Goal: Transaction & Acquisition: Subscribe to service/newsletter

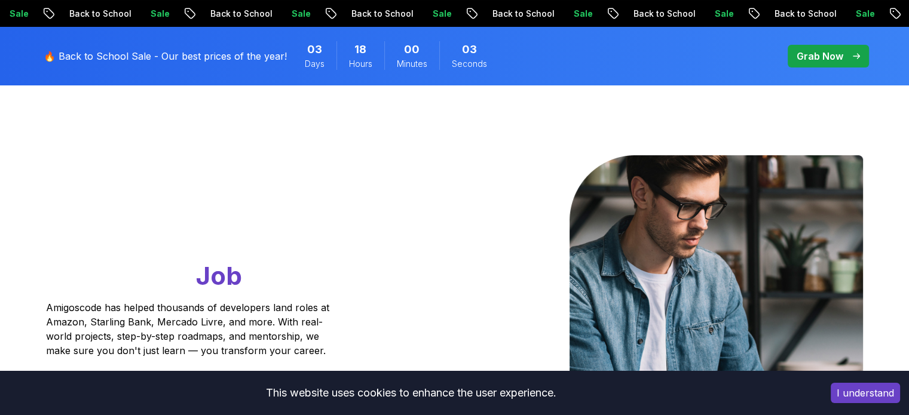
click at [865, 394] on button "I understand" at bounding box center [865, 393] width 69 height 20
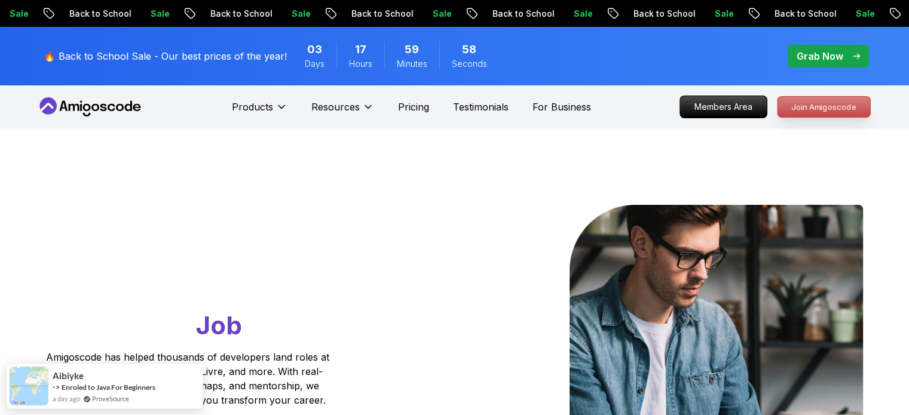
click at [829, 105] on p "Join Amigoscode" at bounding box center [823, 107] width 93 height 20
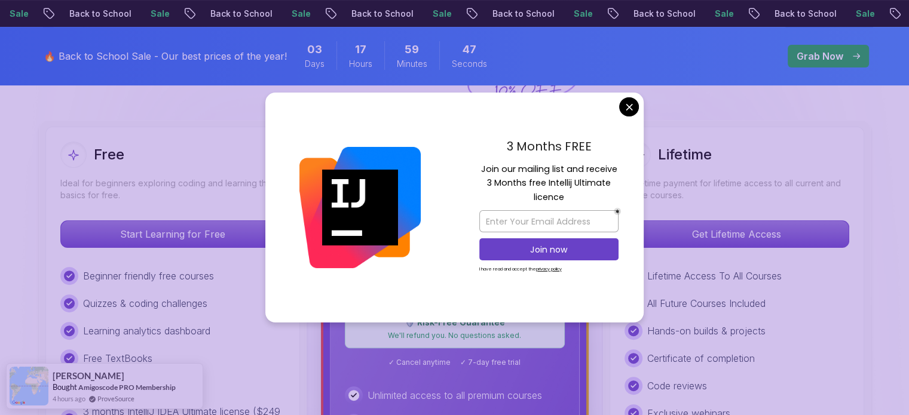
scroll to position [306, 0]
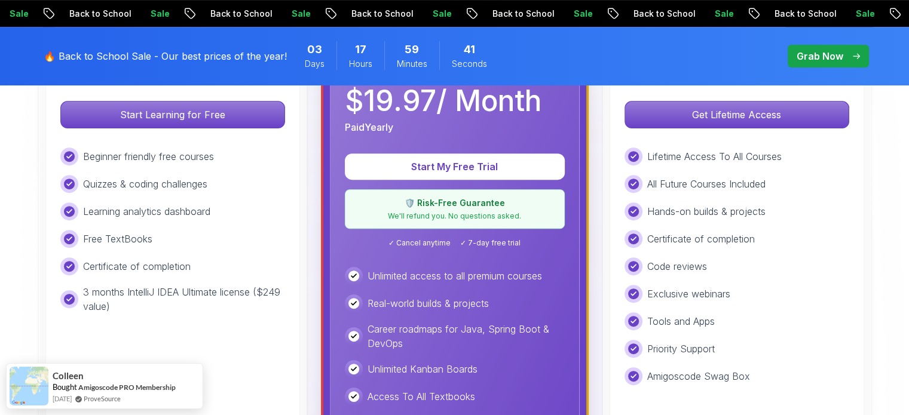
scroll to position [437, 0]
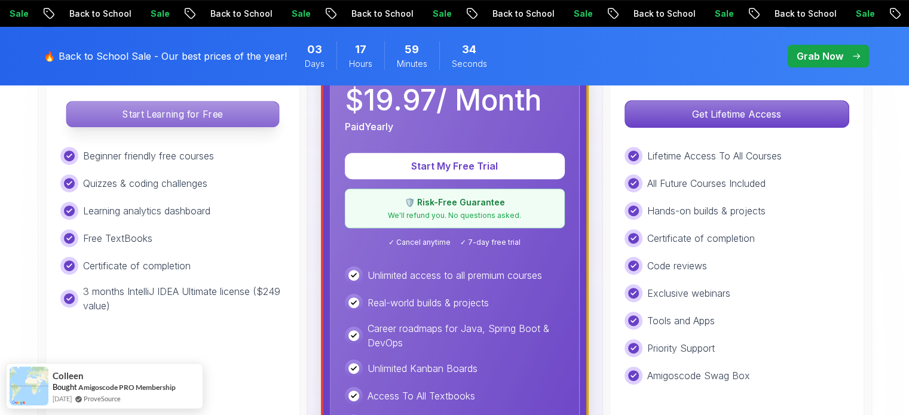
click at [244, 106] on p "Start Learning for Free" at bounding box center [172, 114] width 212 height 25
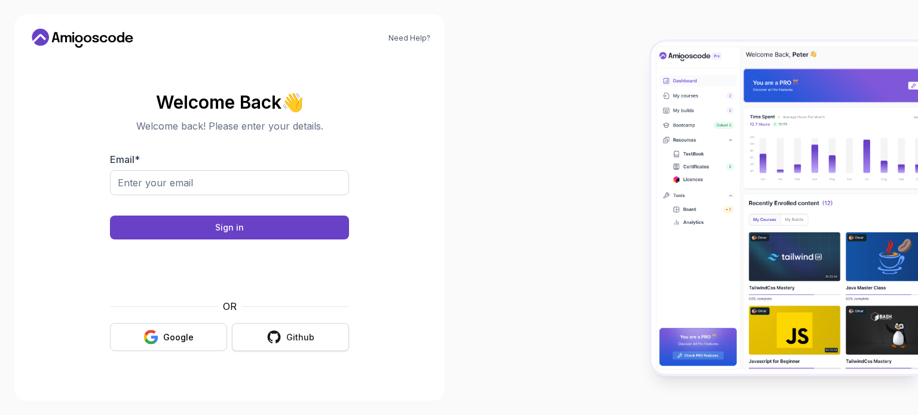
click at [295, 336] on div "Github" at bounding box center [300, 338] width 28 height 12
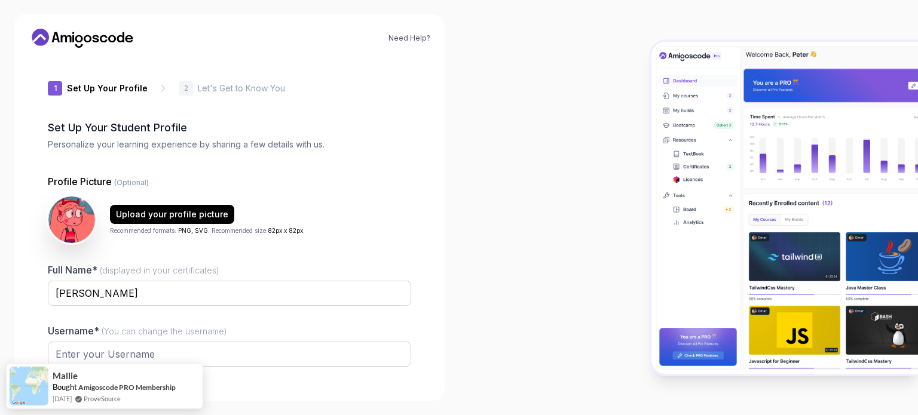
type input "calmmongoose7d59c"
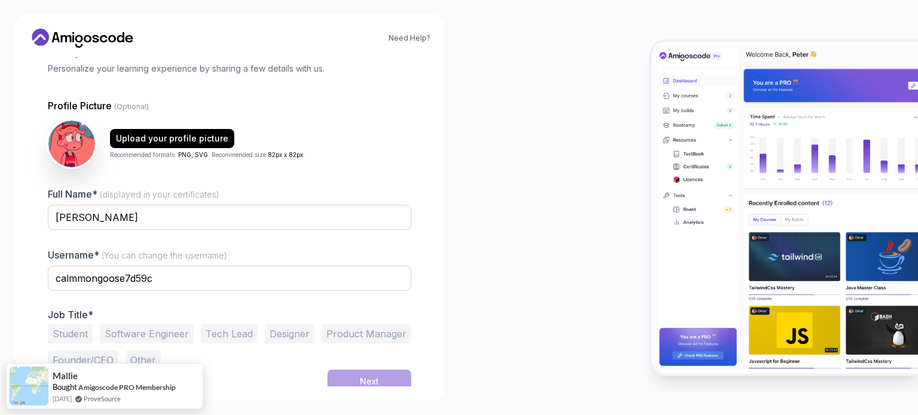
scroll to position [82, 0]
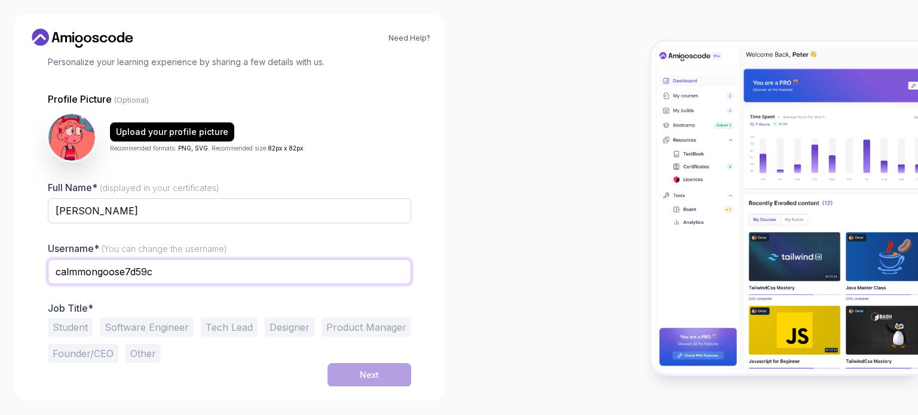
click at [179, 272] on input "calmmongoose7d59c" at bounding box center [229, 271] width 363 height 25
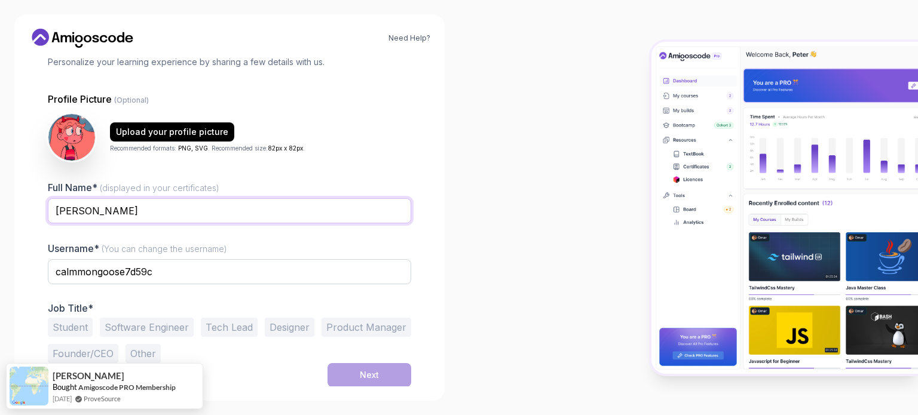
click at [97, 212] on input "Gabriella Batista" at bounding box center [229, 210] width 363 height 25
type input "Gabriella Silva Batista"
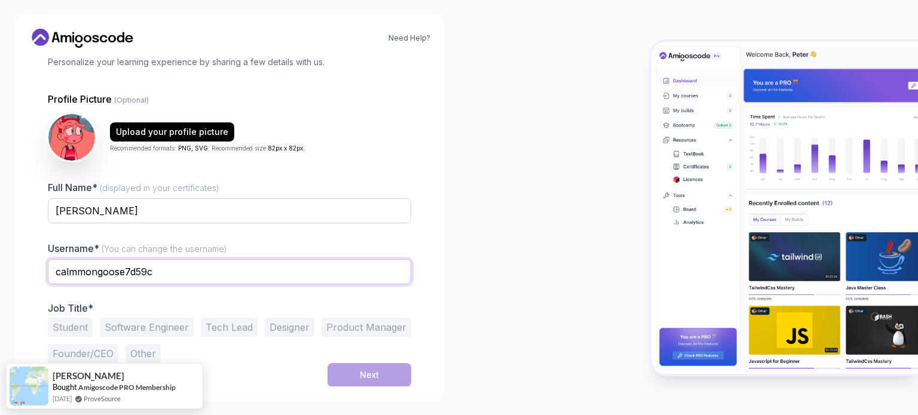
click at [167, 274] on input "calmmongoose7d59c" at bounding box center [229, 271] width 363 height 25
type input "c"
type input "gabriella_pixel"
click at [81, 329] on button "Student" at bounding box center [70, 327] width 45 height 19
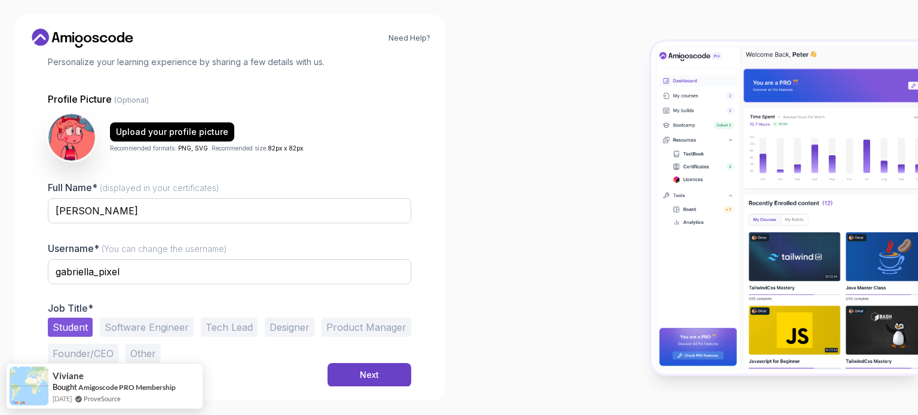
click at [156, 329] on button "Software Engineer" at bounding box center [147, 327] width 94 height 19
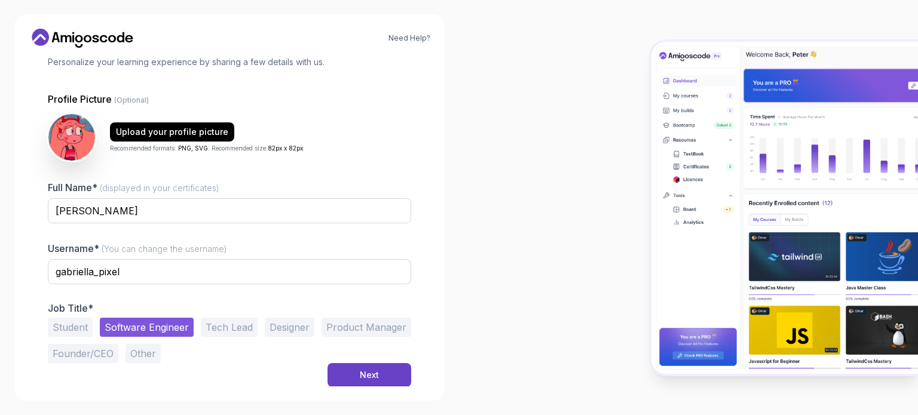
click at [74, 332] on button "Student" at bounding box center [70, 327] width 45 height 19
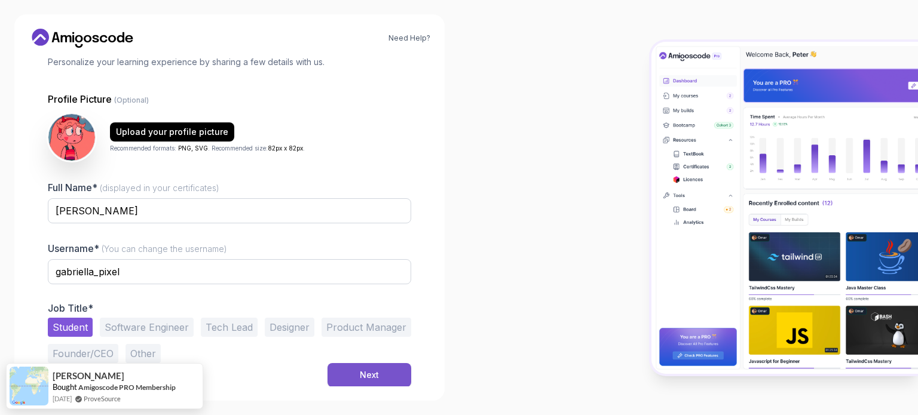
click at [355, 372] on button "Next" at bounding box center [369, 375] width 84 height 24
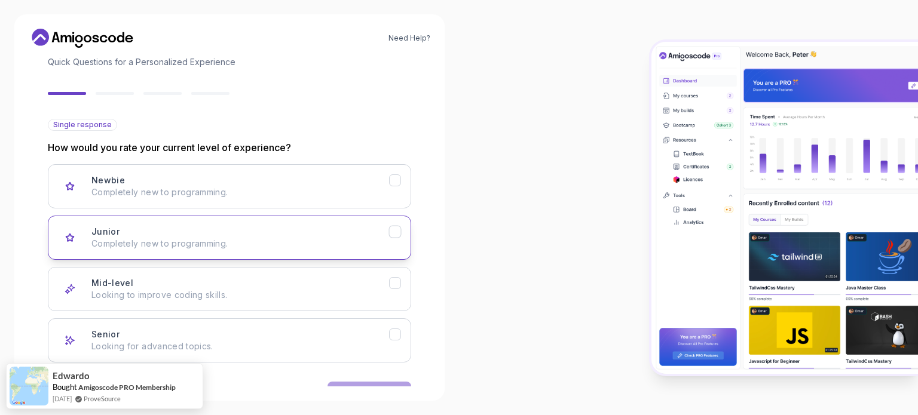
click at [397, 235] on icon "Junior" at bounding box center [395, 231] width 11 height 11
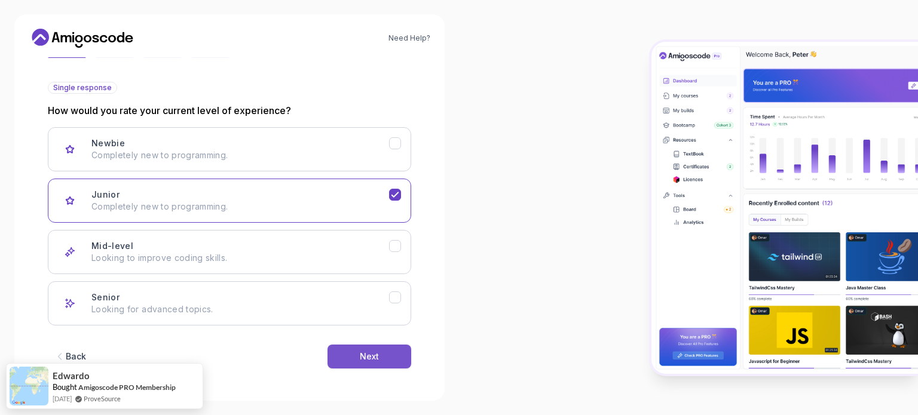
click at [387, 353] on button "Next" at bounding box center [369, 357] width 84 height 24
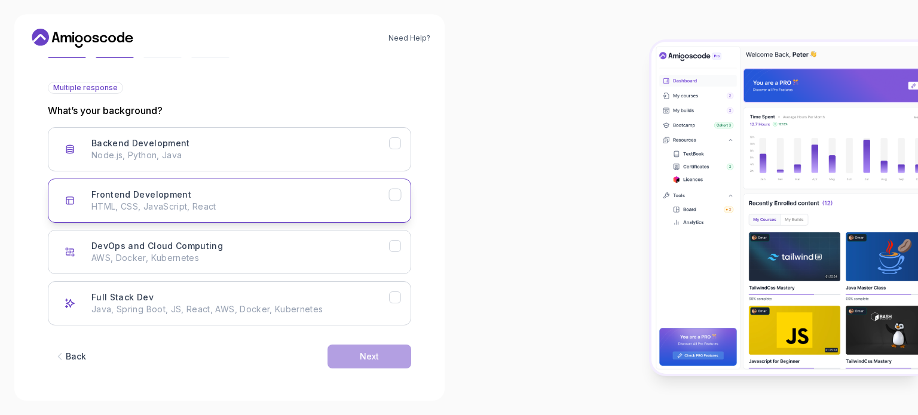
click at [397, 200] on div "Frontend Development" at bounding box center [395, 195] width 13 height 13
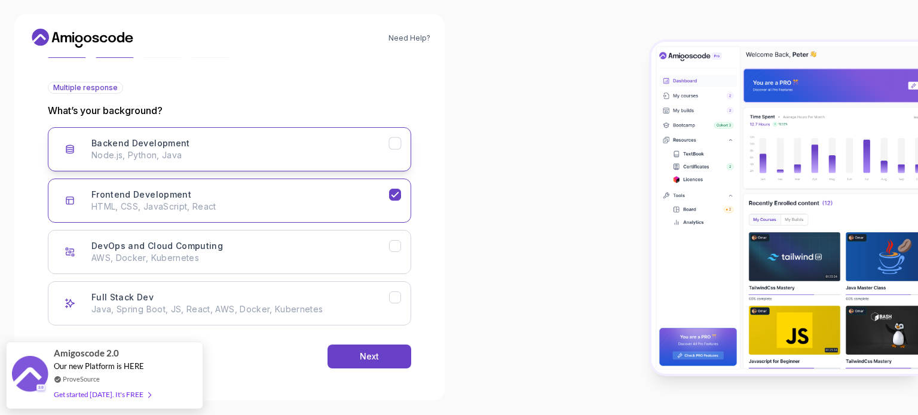
click at [397, 145] on icon "Backend Development" at bounding box center [395, 143] width 11 height 11
click at [375, 349] on button "Next" at bounding box center [369, 357] width 84 height 24
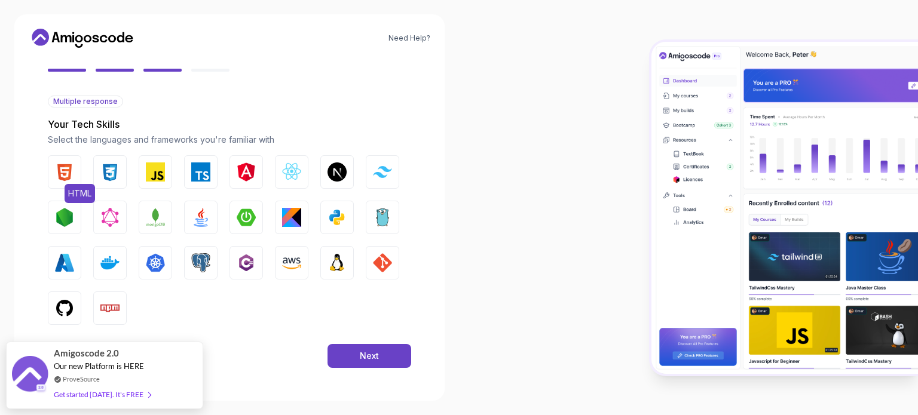
click at [73, 170] on img "button" at bounding box center [64, 172] width 19 height 19
click at [106, 170] on img "button" at bounding box center [109, 172] width 19 height 19
click at [154, 171] on img "button" at bounding box center [155, 172] width 19 height 19
click at [336, 220] on img "button" at bounding box center [336, 217] width 19 height 19
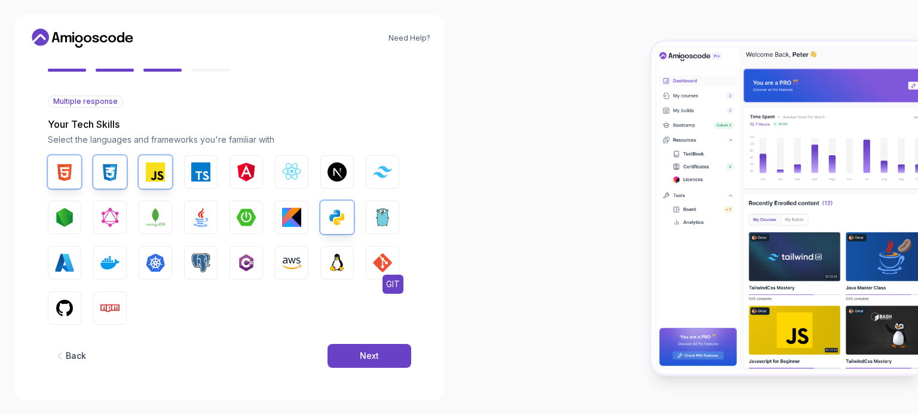
click at [378, 266] on img "button" at bounding box center [382, 262] width 19 height 19
click at [69, 312] on img "button" at bounding box center [64, 308] width 19 height 19
click at [385, 176] on img "button" at bounding box center [382, 171] width 19 height 11
click at [237, 213] on img "button" at bounding box center [246, 217] width 19 height 19
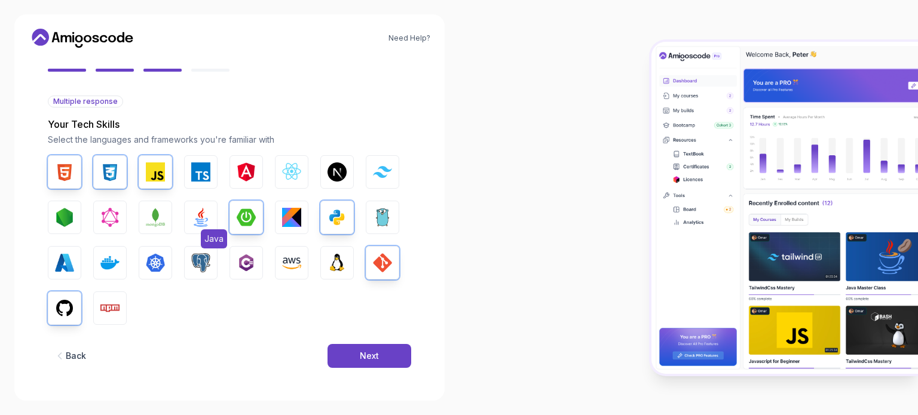
click at [208, 224] on img "button" at bounding box center [200, 217] width 19 height 19
click at [250, 260] on img "button" at bounding box center [246, 262] width 19 height 19
click at [210, 253] on button "PostgreSQL" at bounding box center [200, 262] width 33 height 33
click at [383, 229] on button "Go" at bounding box center [382, 217] width 33 height 33
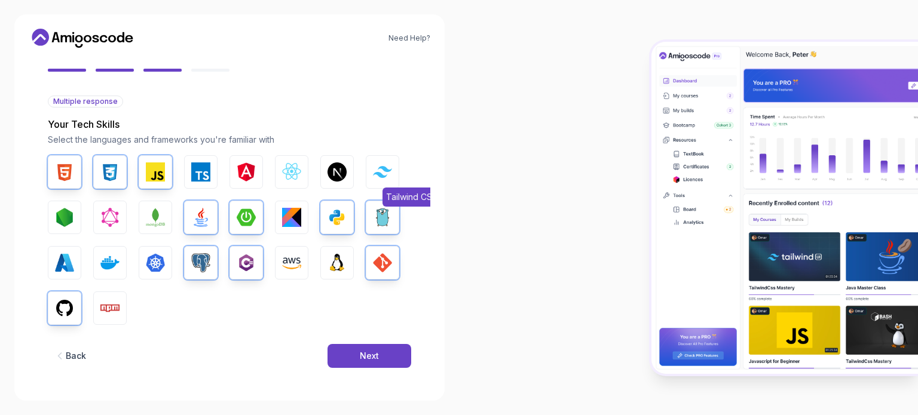
click at [387, 164] on button "Tailwind CSS" at bounding box center [382, 171] width 33 height 33
click at [375, 360] on div "Next" at bounding box center [369, 356] width 19 height 12
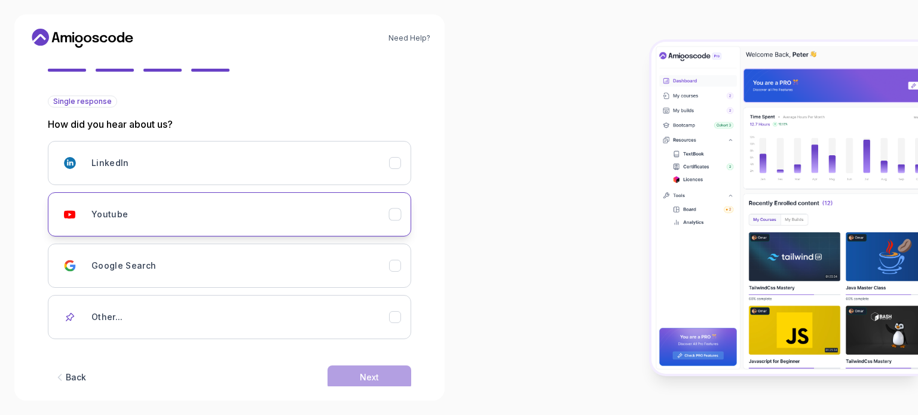
scroll to position [127, 0]
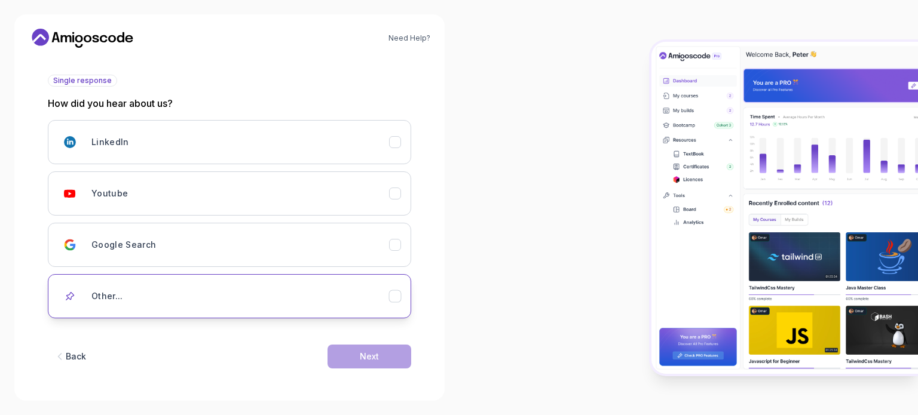
click at [320, 298] on div "Other..." at bounding box center [240, 296] width 298 height 24
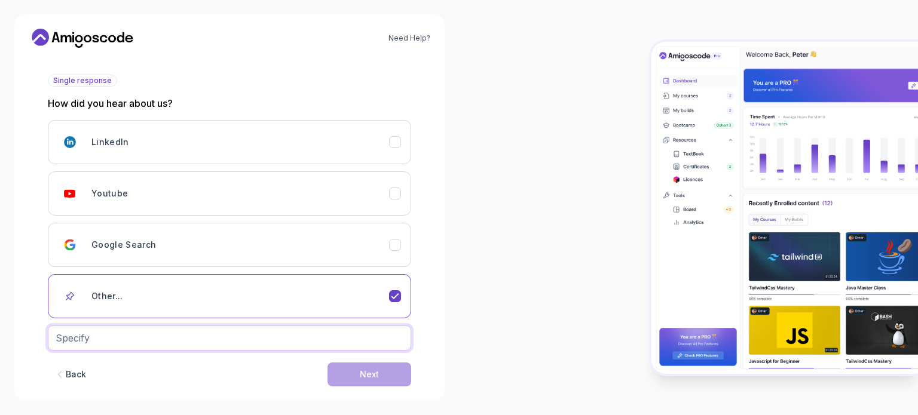
click at [277, 327] on input "text" at bounding box center [229, 338] width 363 height 25
type input "S"
type input "Graduation Classes"
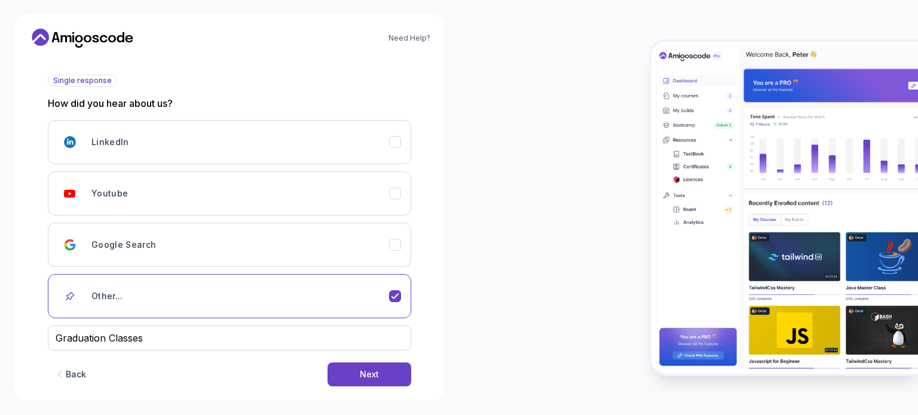
click at [278, 390] on div "Need Help? 2 Let's Get to Know You 1 Set Up Your Profile 2 Let's Get to Know Yo…" at bounding box center [229, 207] width 430 height 387
click at [386, 381] on button "Next" at bounding box center [369, 375] width 84 height 24
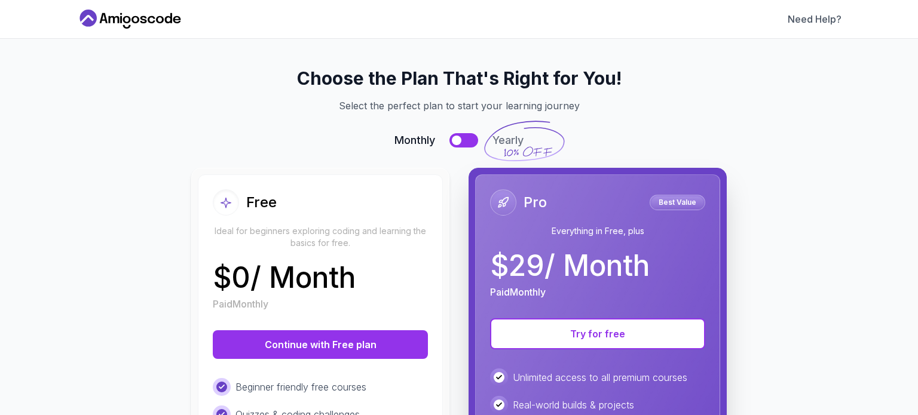
scroll to position [0, 0]
click at [409, 282] on div "$ 0 / Month Paid Monthly" at bounding box center [320, 287] width 215 height 48
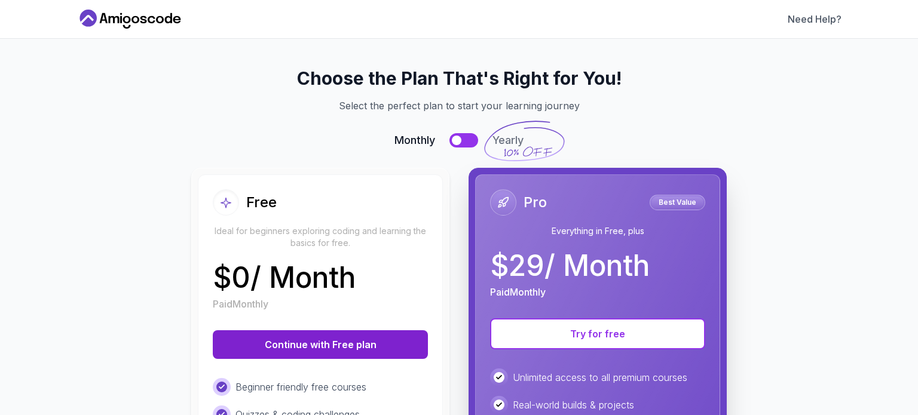
click at [369, 345] on button "Continue with Free plan" at bounding box center [320, 344] width 215 height 29
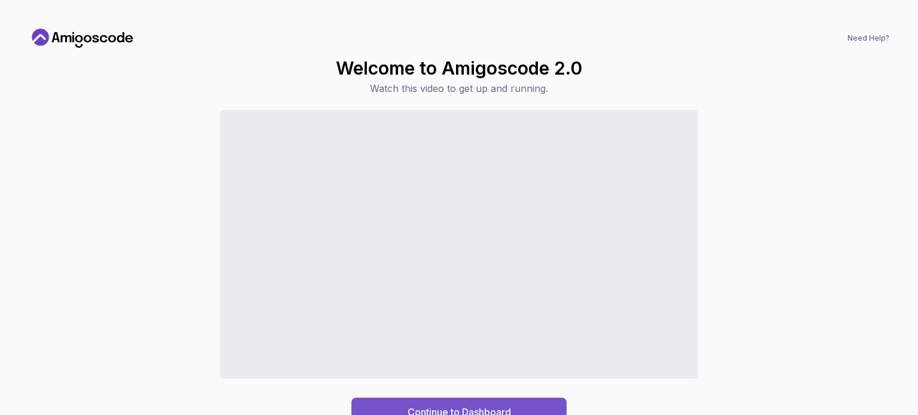
click at [452, 405] on div "Continue to Dashboard" at bounding box center [458, 412] width 103 height 14
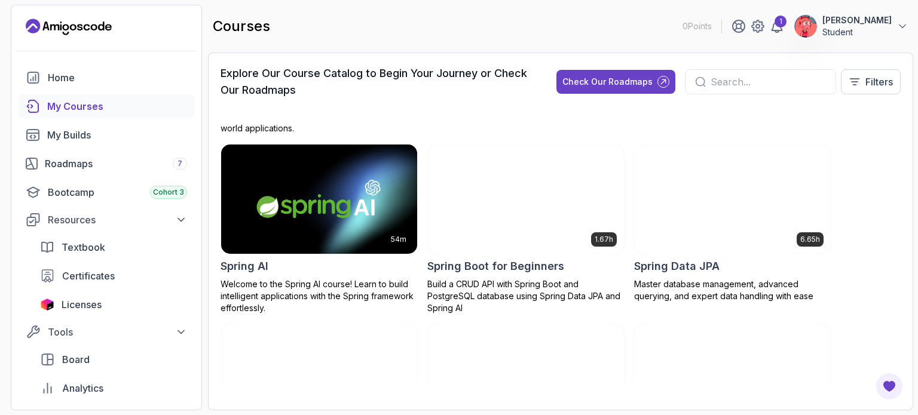
scroll to position [2108, 0]
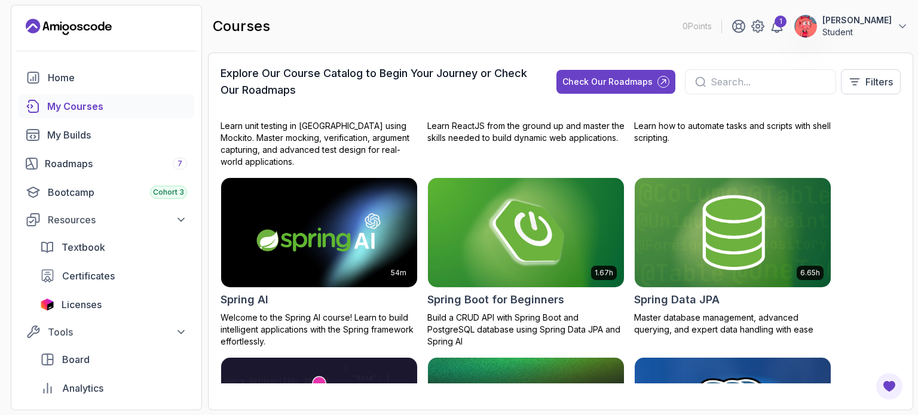
click at [512, 214] on img at bounding box center [526, 232] width 206 height 115
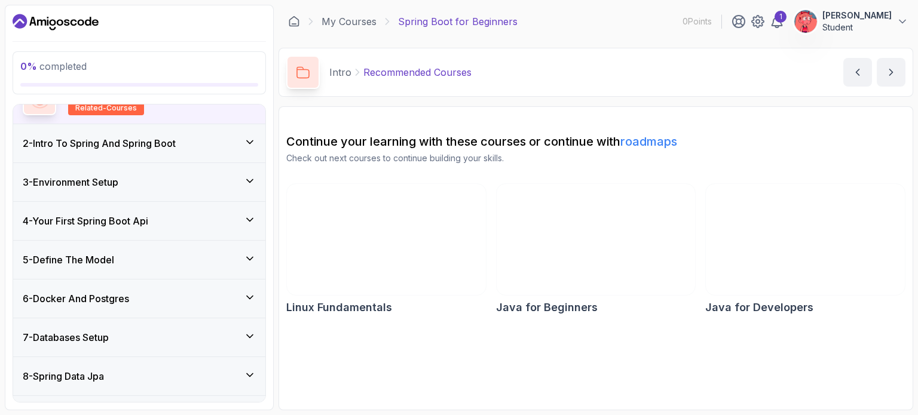
scroll to position [265, 0]
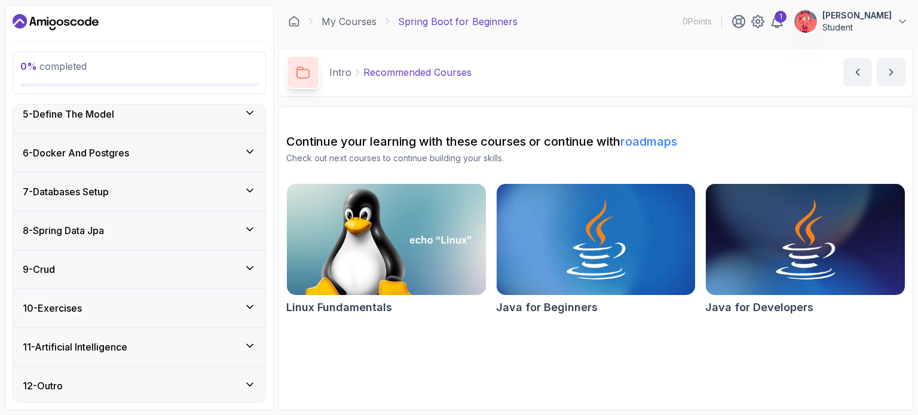
click at [146, 348] on div "11 - Artificial Intelligence" at bounding box center [139, 347] width 233 height 14
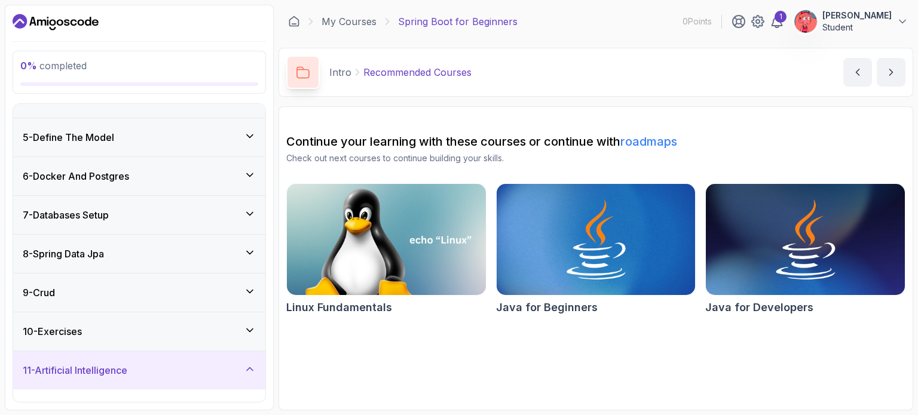
scroll to position [165, 0]
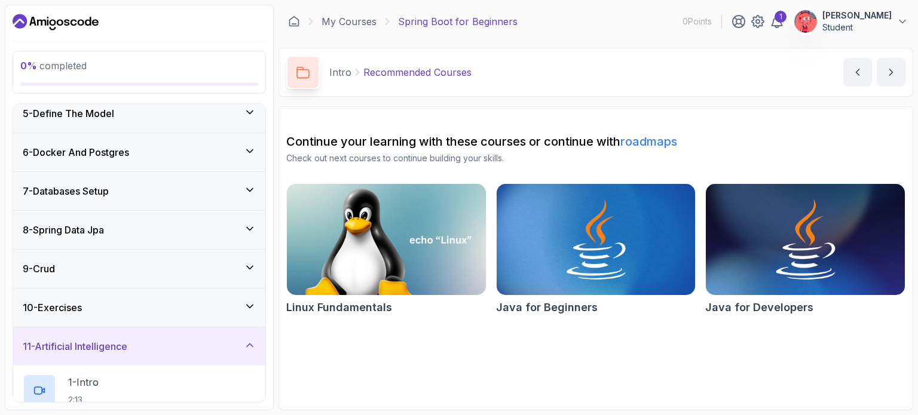
click at [146, 348] on div "11 - Artificial Intelligence" at bounding box center [139, 346] width 233 height 14
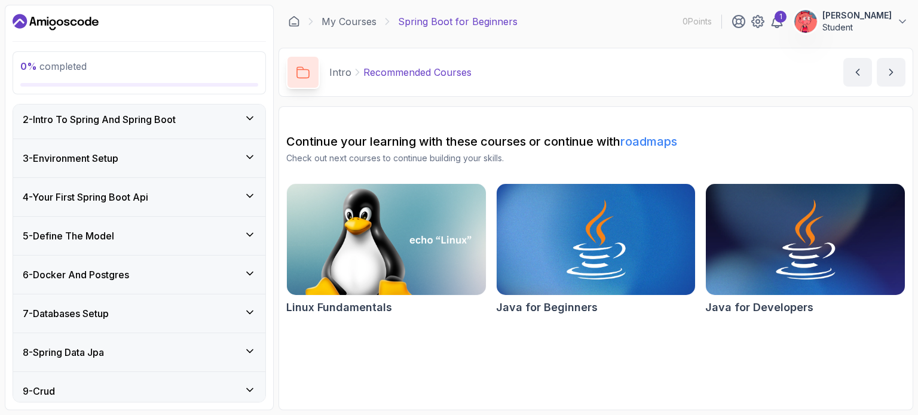
scroll to position [0, 0]
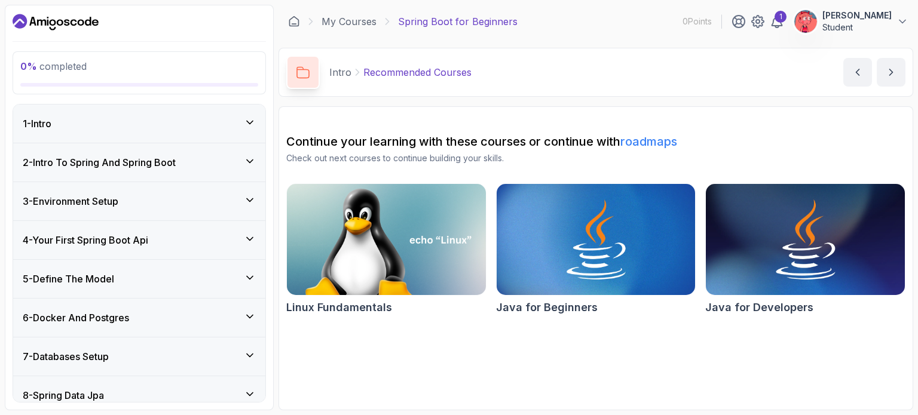
click at [183, 311] on div "6 - Docker And Postgres" at bounding box center [139, 318] width 233 height 14
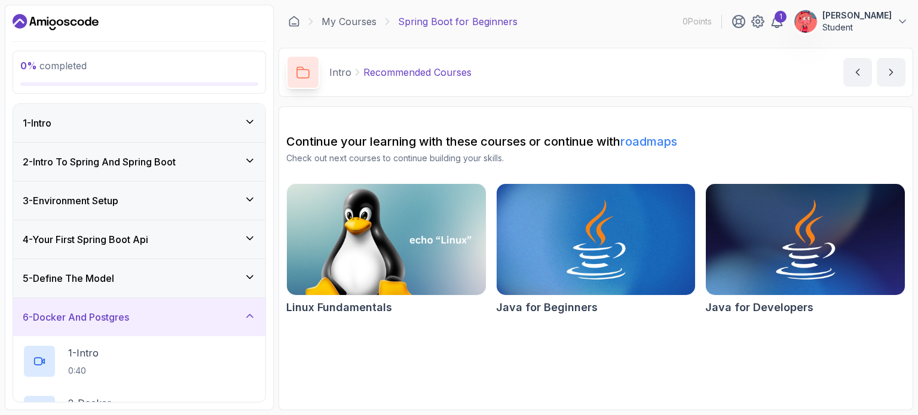
click at [149, 319] on div "6 - Docker And Postgres" at bounding box center [139, 317] width 233 height 14
